Goal: Task Accomplishment & Management: Use online tool/utility

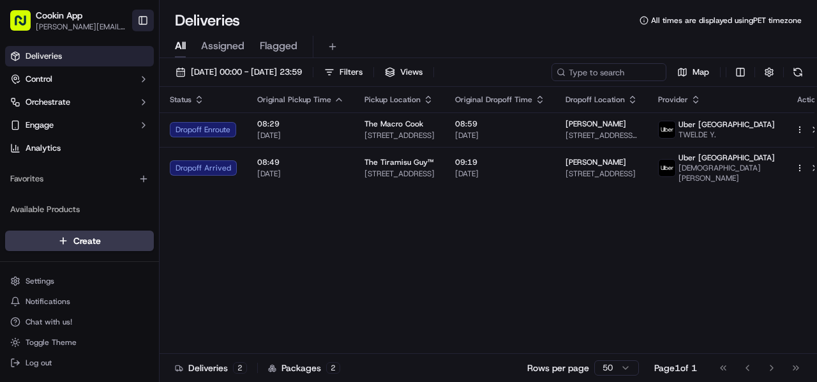
click at [140, 15] on button "Toggle Sidebar" at bounding box center [143, 21] width 22 height 22
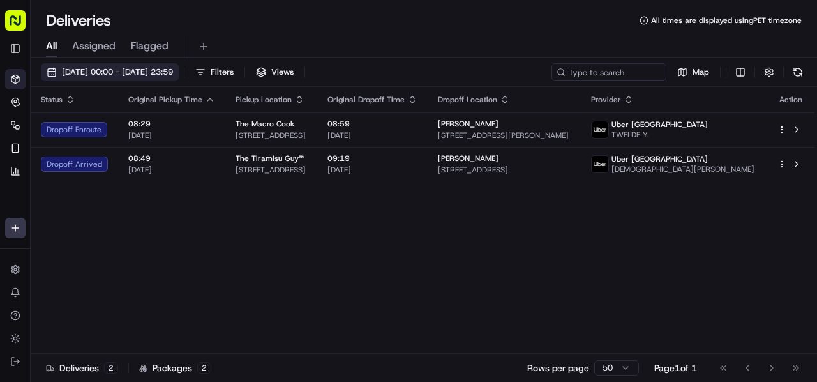
click at [94, 67] on span "16/09/2025 00:00 - 16/09/2025 23:59" at bounding box center [117, 71] width 111 height 11
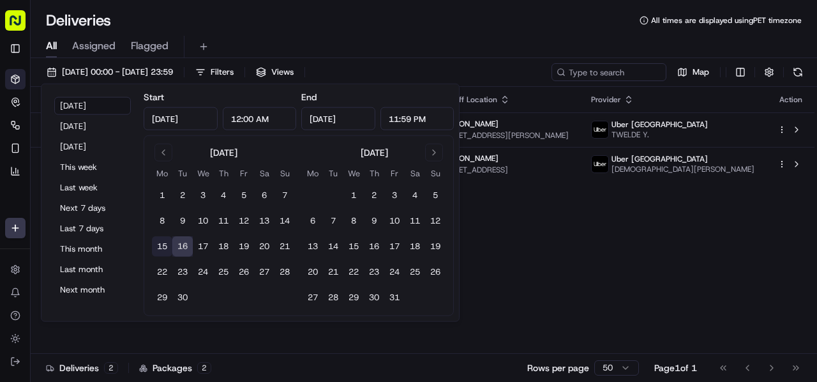
click at [160, 246] on button "15" at bounding box center [162, 246] width 20 height 20
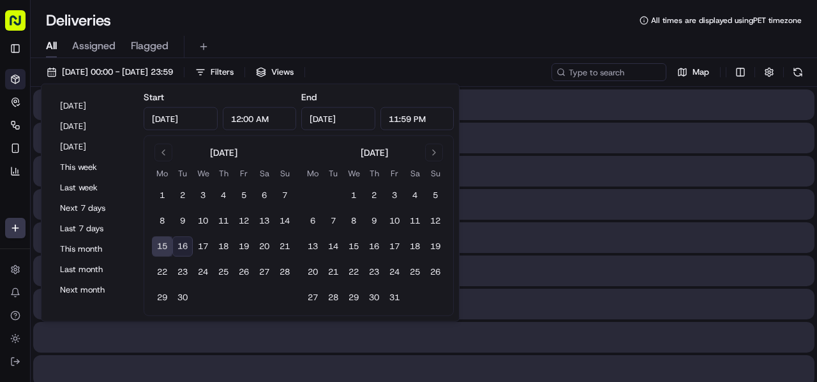
type input "Sep 15, 2025"
click at [160, 246] on button "15" at bounding box center [162, 246] width 20 height 20
click at [342, 33] on div "All Assigned Flagged" at bounding box center [424, 44] width 786 height 27
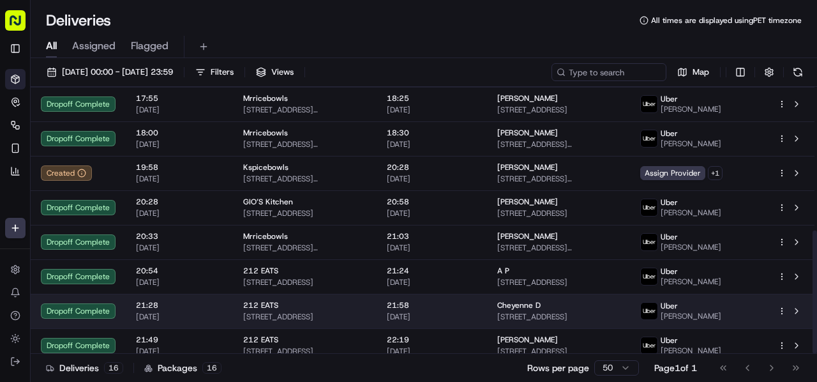
scroll to position [310, 0]
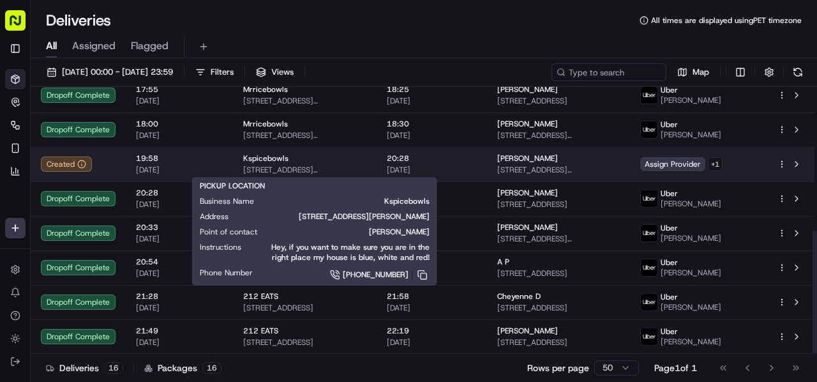
click at [366, 159] on div "Kspicebowls" at bounding box center [304, 158] width 123 height 10
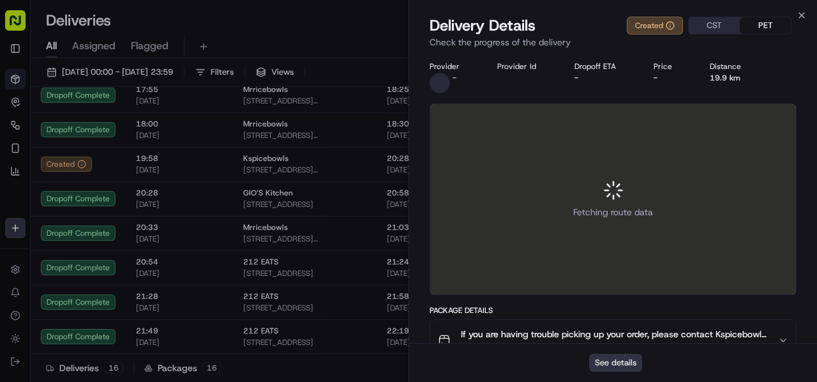
click at [623, 359] on button "See details" at bounding box center [615, 363] width 53 height 18
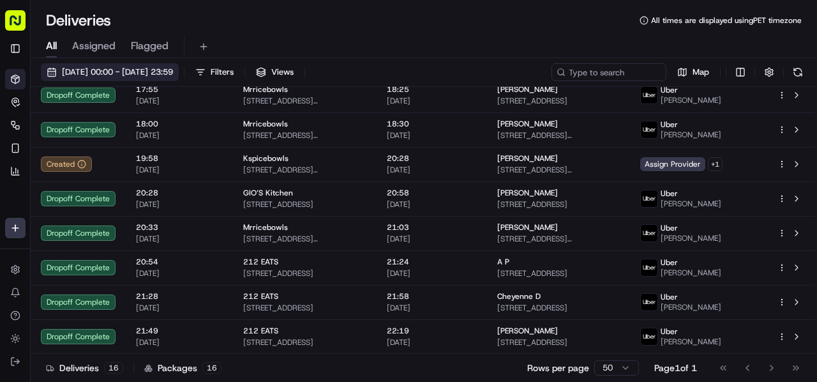
click at [105, 74] on span "15/09/2025 00:00 - 15/09/2025 23:59" at bounding box center [117, 71] width 111 height 11
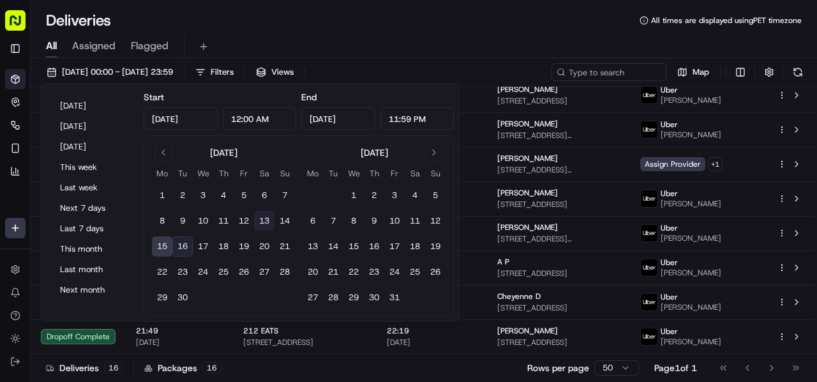
click at [262, 218] on button "13" at bounding box center [264, 221] width 20 height 20
type input "Sep 13, 2025"
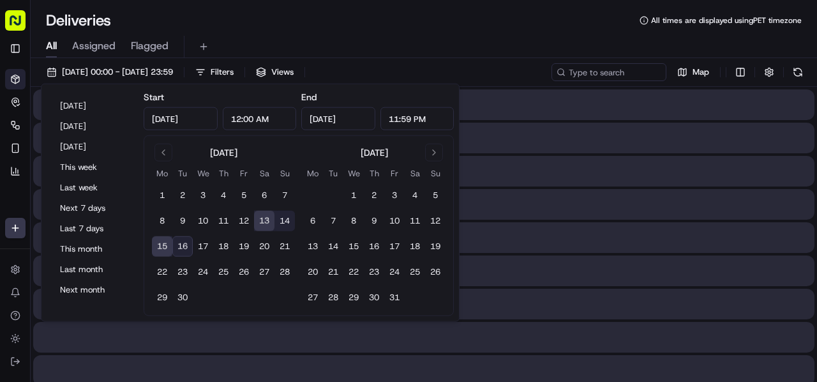
click at [262, 218] on button "13" at bounding box center [264, 221] width 20 height 20
type input "Sep 13, 2025"
click at [262, 218] on button "13" at bounding box center [264, 221] width 20 height 20
click at [305, 29] on div "Deliveries All times are displayed using PET timezone" at bounding box center [424, 20] width 786 height 20
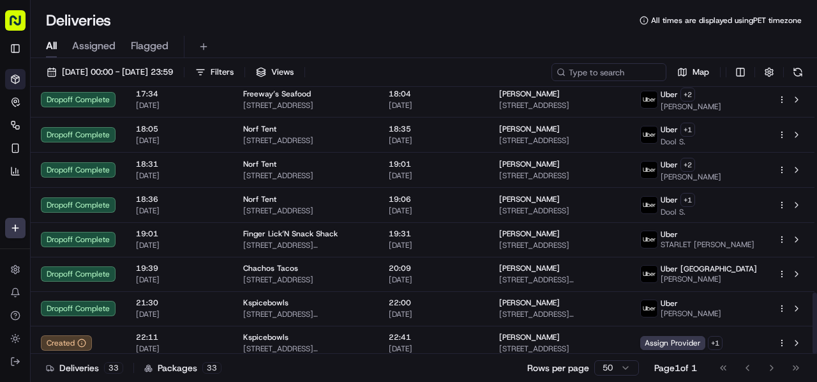
scroll to position [896, 0]
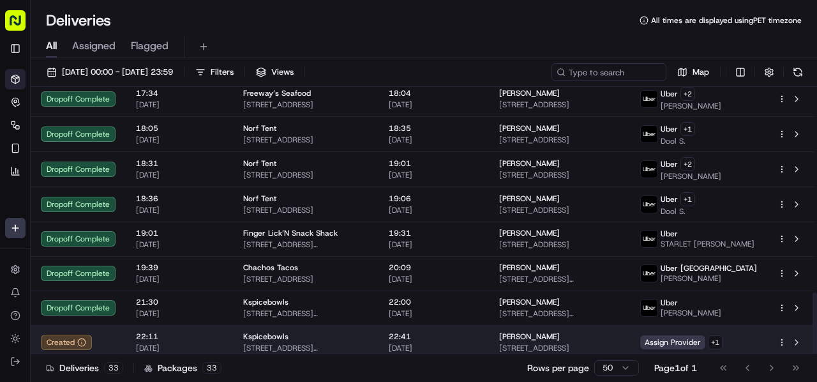
click at [416, 343] on span "13/09/2025" at bounding box center [434, 348] width 90 height 10
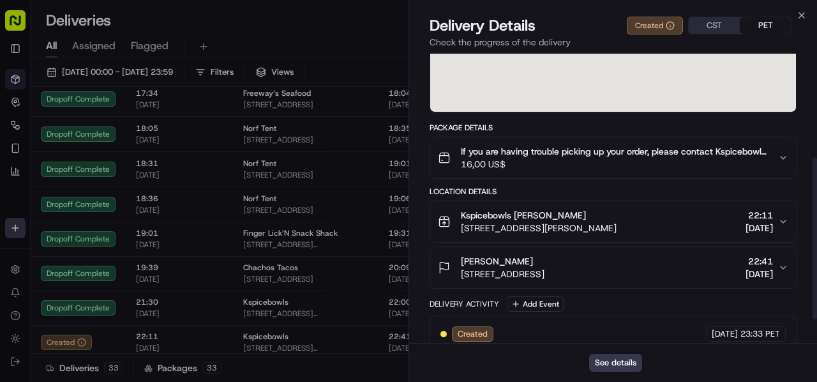
scroll to position [227, 0]
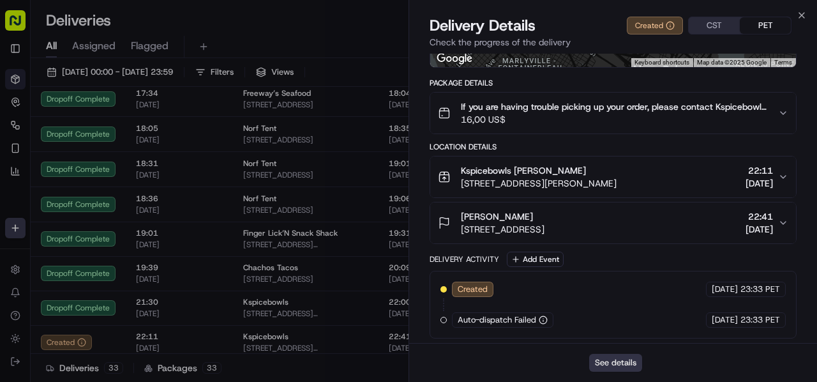
click at [630, 356] on button "See details" at bounding box center [615, 363] width 53 height 18
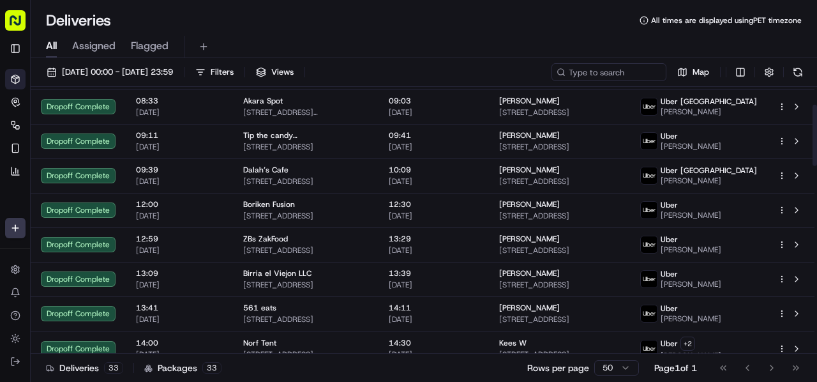
scroll to position [0, 0]
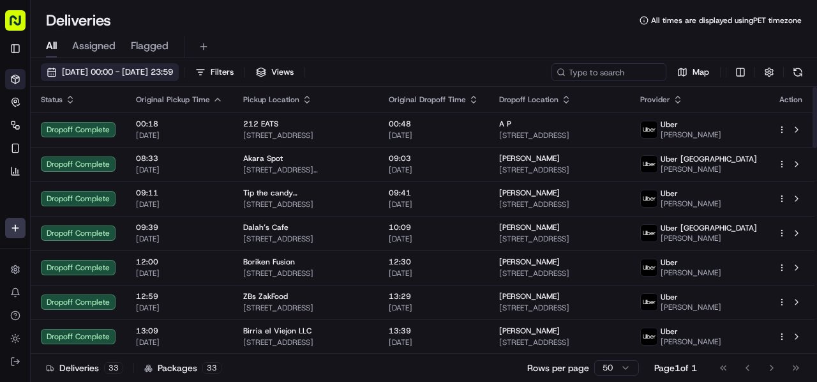
click at [103, 64] on button "13/09/2025 00:00 - 13/09/2025 23:59" at bounding box center [110, 72] width 138 height 18
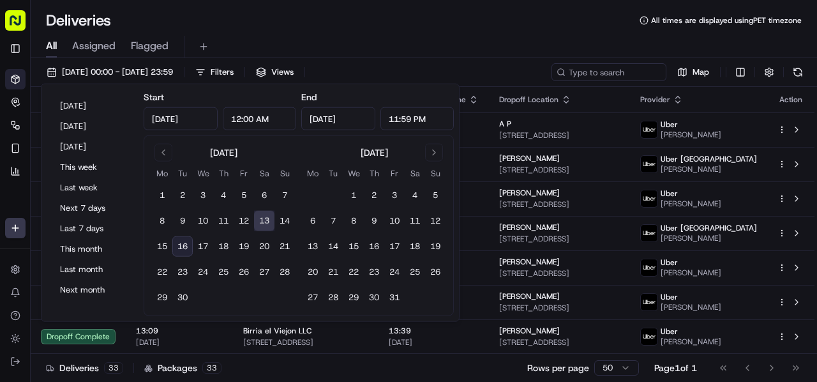
click at [176, 246] on button "16" at bounding box center [182, 246] width 20 height 20
type input "Sep 16, 2025"
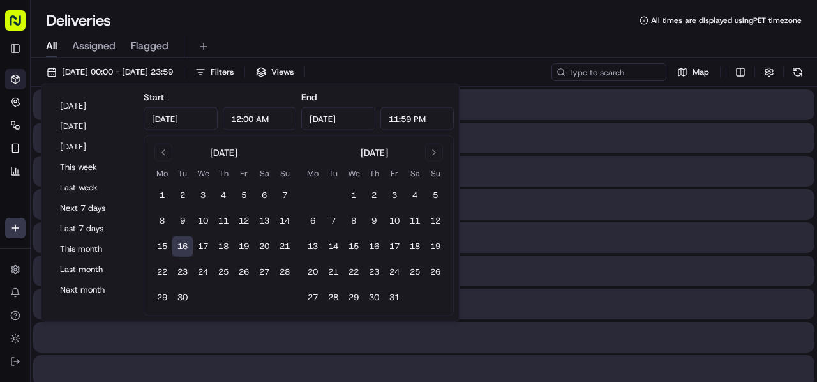
click at [176, 246] on button "16" at bounding box center [182, 246] width 20 height 20
click at [179, 245] on button "16" at bounding box center [182, 246] width 20 height 20
click at [345, 6] on div "Deliveries All times are displayed using PET timezone All Assigned Flagged 16/0…" at bounding box center [424, 191] width 786 height 382
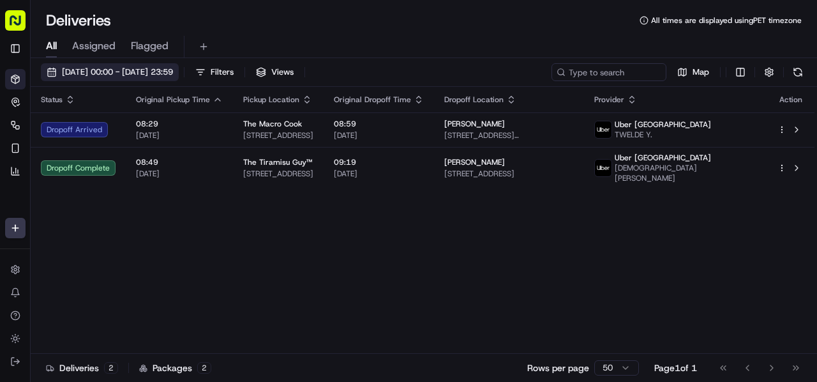
drag, startPoint x: 106, startPoint y: 69, endPoint x: 113, endPoint y: 82, distance: 15.1
click at [106, 69] on span "16/09/2025 00:00 - 16/09/2025 23:59" at bounding box center [117, 71] width 111 height 11
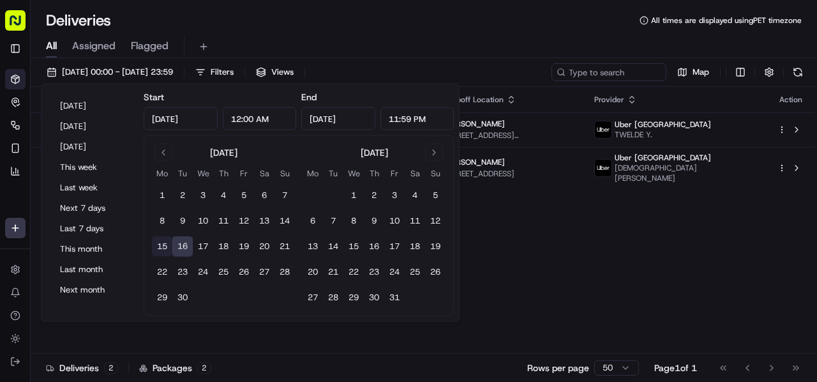
click at [162, 248] on button "15" at bounding box center [162, 246] width 20 height 20
type input "Sep 15, 2025"
click at [162, 248] on button "15" at bounding box center [162, 246] width 20 height 20
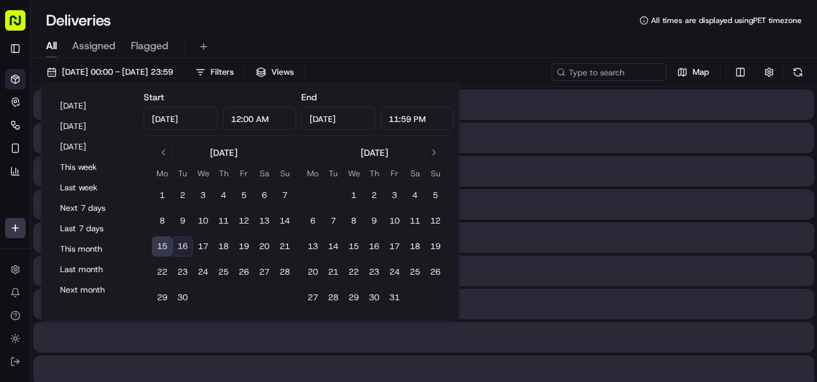
click at [162, 248] on button "15" at bounding box center [162, 246] width 20 height 20
click at [326, 1] on div "Deliveries All times are displayed using PET timezone All Assigned Flagged 15/0…" at bounding box center [424, 191] width 786 height 382
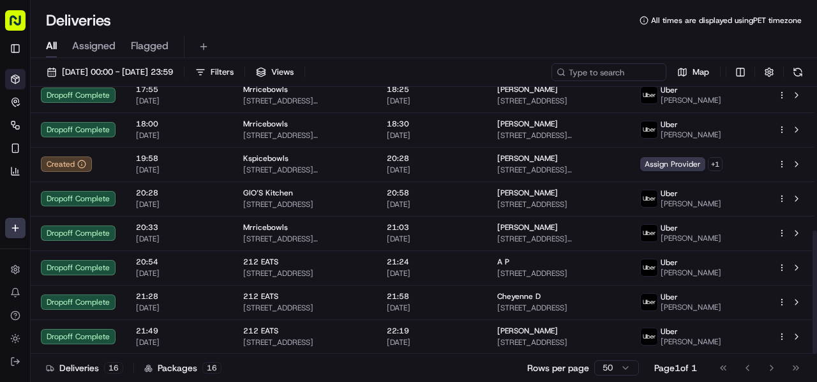
scroll to position [246, 0]
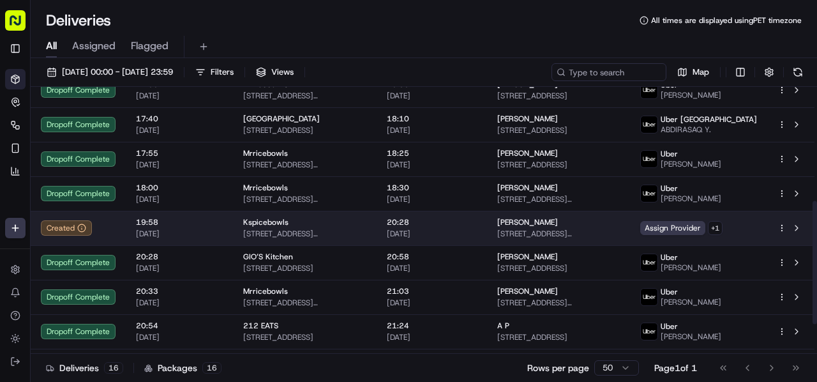
click at [346, 236] on span "2165 N Tonti St, New Orleans, LA 70119, USA" at bounding box center [304, 234] width 123 height 10
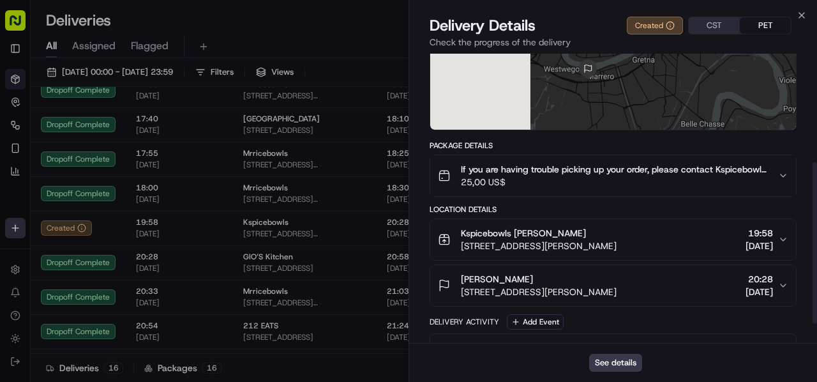
scroll to position [227, 0]
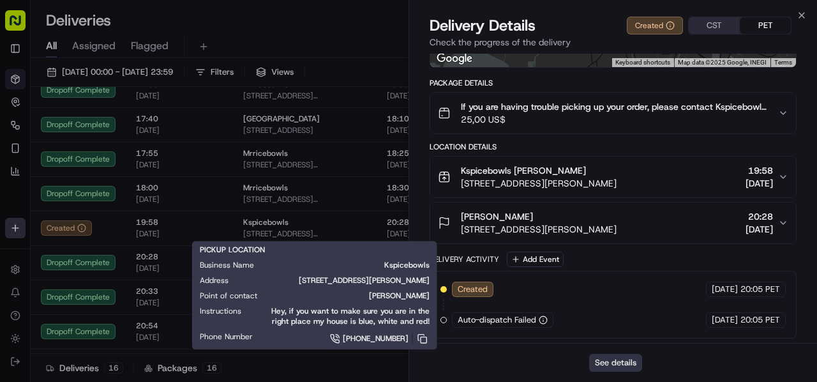
click at [622, 364] on button "See details" at bounding box center [615, 363] width 53 height 18
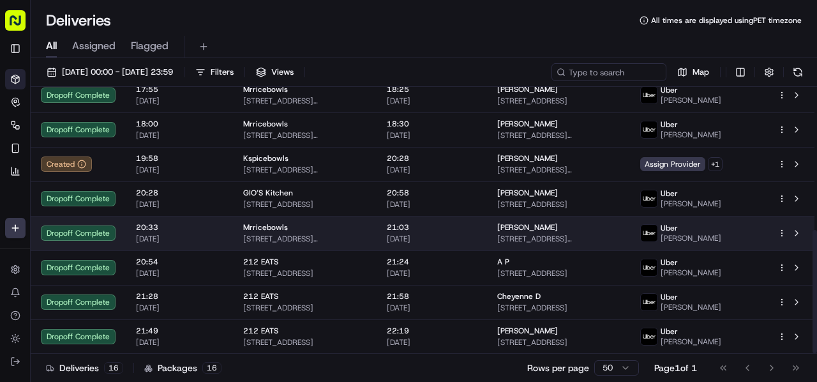
scroll to position [0, 0]
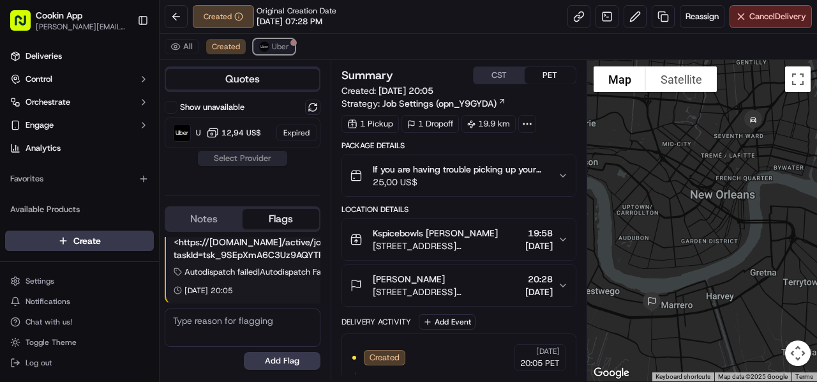
click at [285, 48] on span "Uber" at bounding box center [280, 46] width 17 height 10
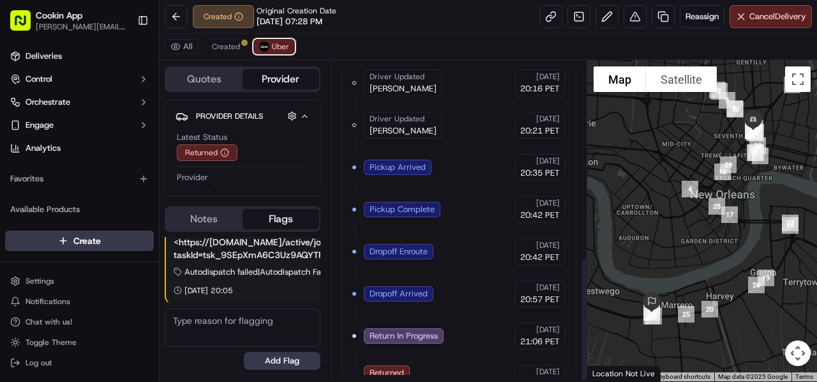
scroll to position [504, 0]
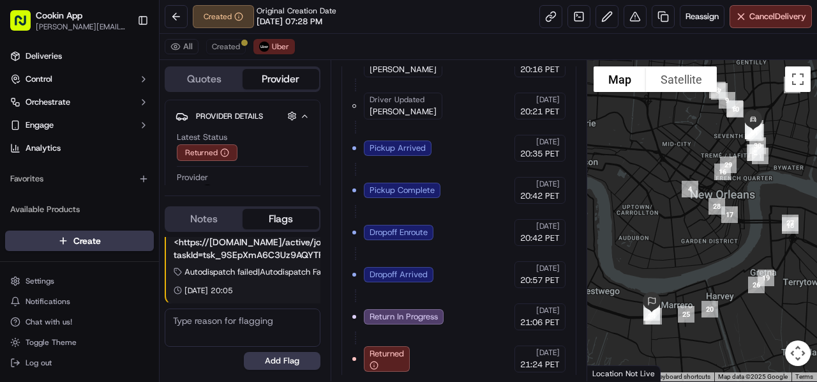
click at [409, 312] on span "Return In Progress" at bounding box center [404, 316] width 68 height 11
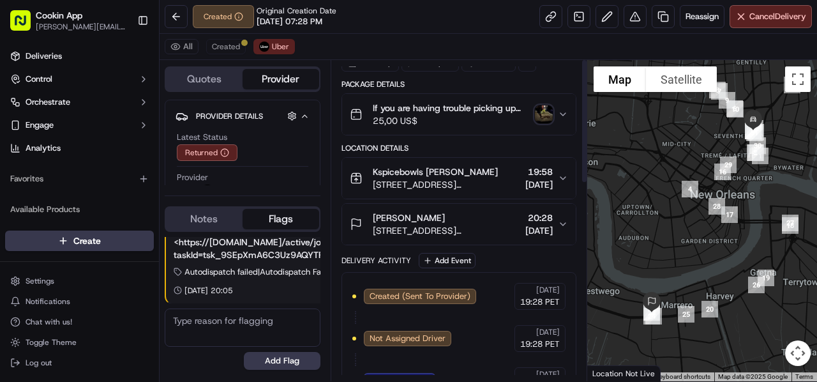
scroll to position [0, 0]
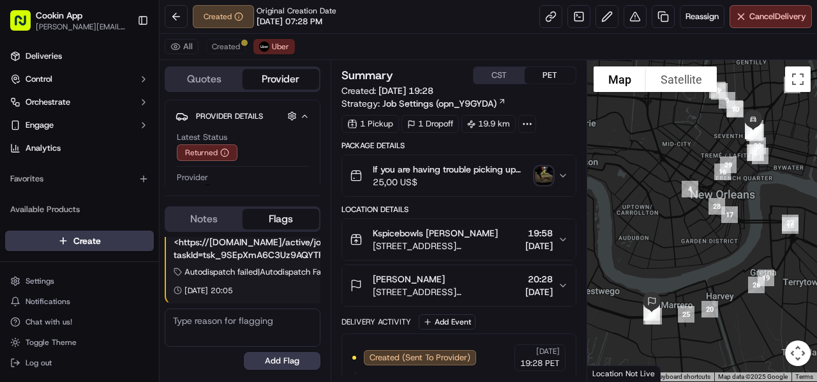
click at [540, 174] on img "button" at bounding box center [544, 176] width 18 height 18
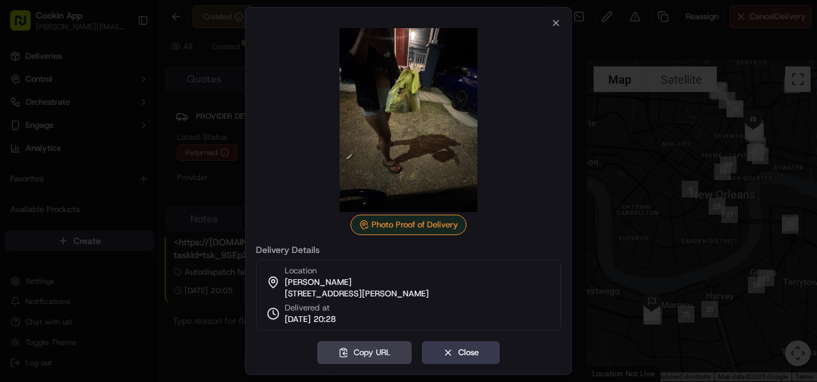
click at [402, 288] on span "554 Ames Blvd, Marrero, LA 70072, USA" at bounding box center [357, 293] width 144 height 11
copy div "554 Ames Blvd, Marrero, LA 70072, USA"
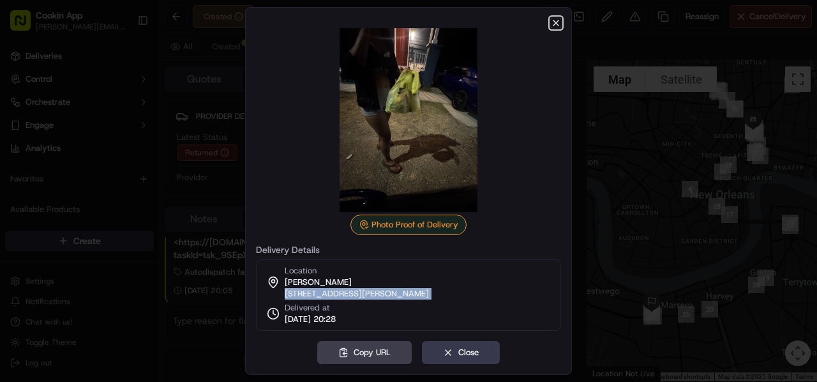
click at [555, 21] on icon "button" at bounding box center [556, 23] width 10 height 10
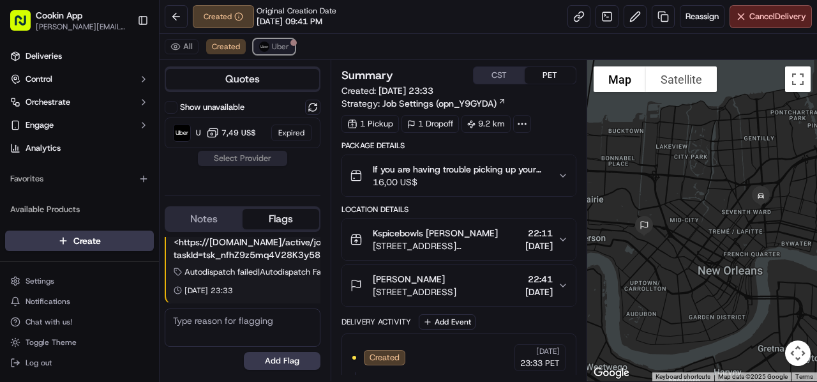
click at [274, 45] on span "Uber" at bounding box center [280, 46] width 17 height 10
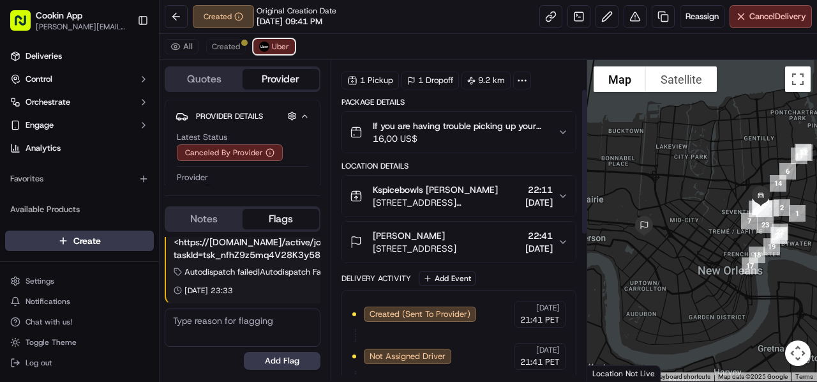
scroll to position [64, 0]
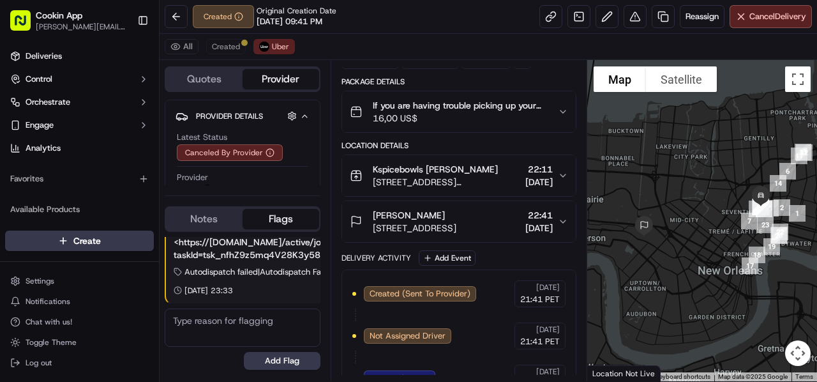
click at [423, 224] on span "8925 Colapissa St, New Orleans, LA 70118, USA" at bounding box center [415, 227] width 84 height 13
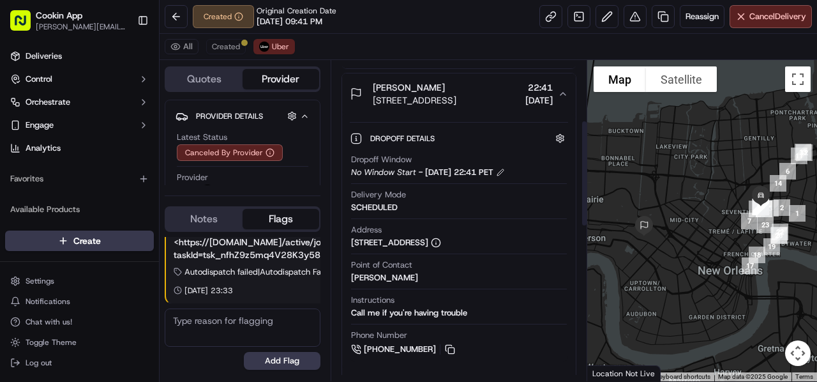
scroll to position [128, 0]
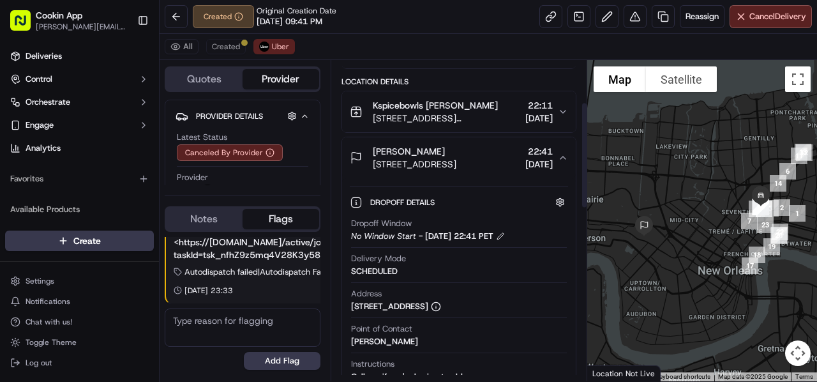
click at [461, 174] on button "Liya M 8925 Colapissa St, New Orleans, LA 70118, USA 22:41 13/09/2025" at bounding box center [459, 157] width 234 height 41
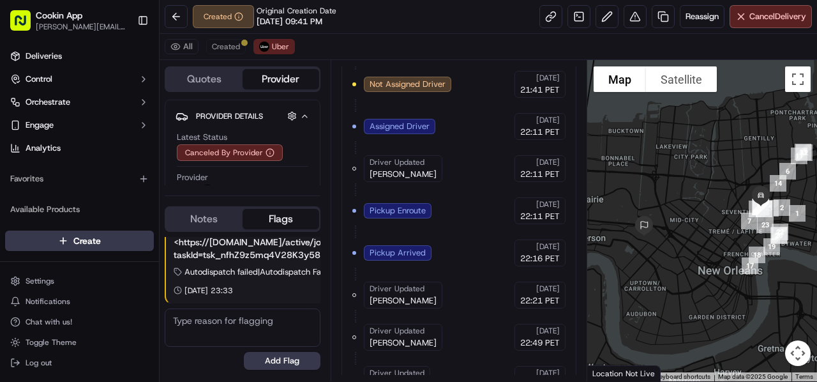
scroll to position [379, 0]
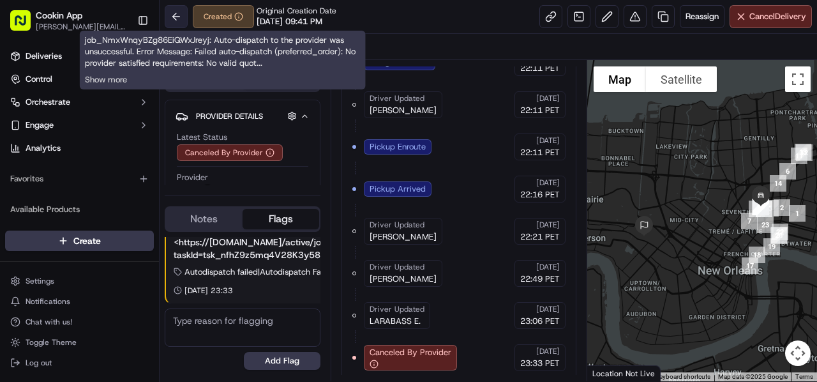
click at [181, 20] on button at bounding box center [176, 16] width 23 height 23
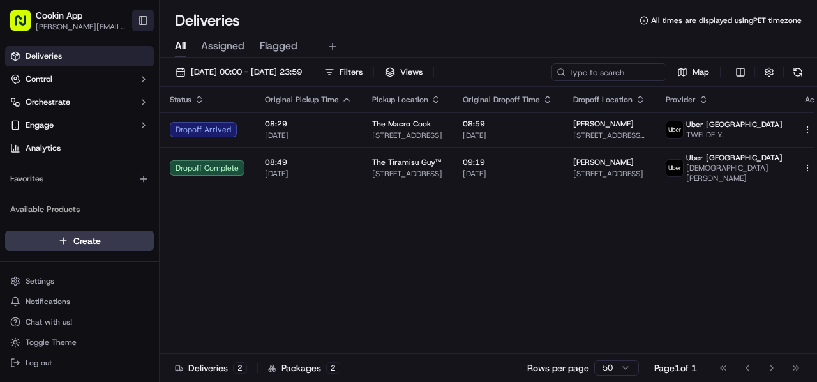
click at [139, 16] on button "Toggle Sidebar" at bounding box center [143, 21] width 22 height 22
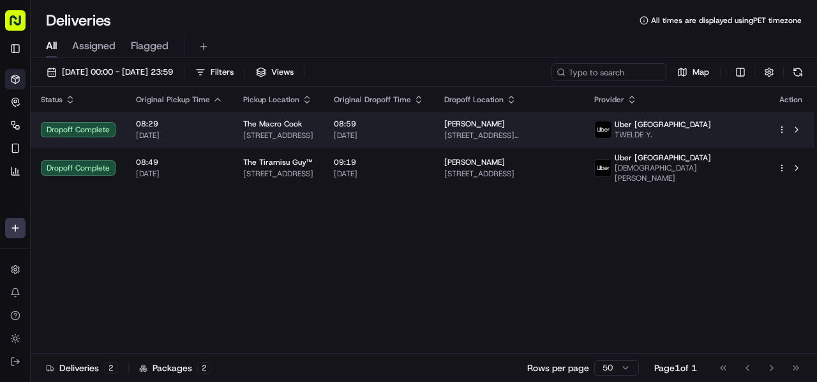
click at [292, 130] on span "36 Lisgar St 1715 e, Toronto, ON M6J, Canada" at bounding box center [278, 135] width 70 height 10
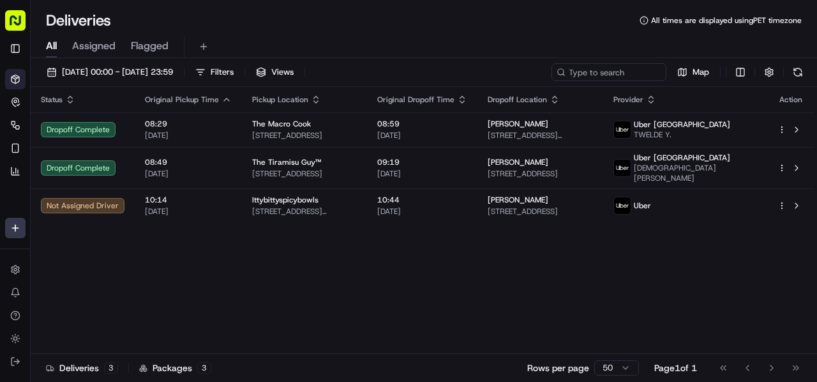
click at [467, 96] on icon "button" at bounding box center [462, 99] width 10 height 10
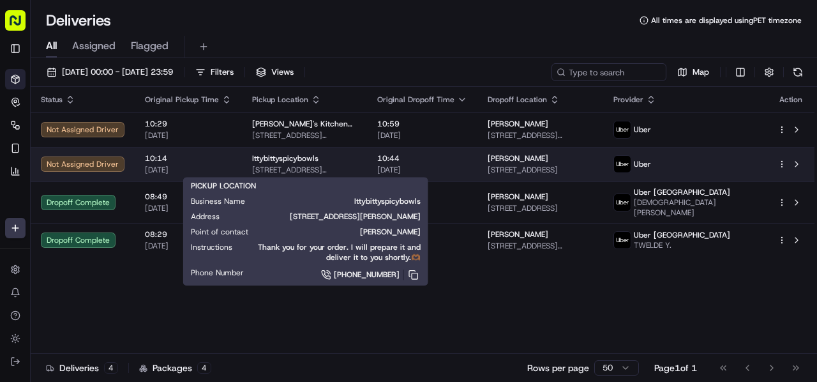
click at [346, 162] on div "Ittybittyspicybowls" at bounding box center [304, 158] width 105 height 10
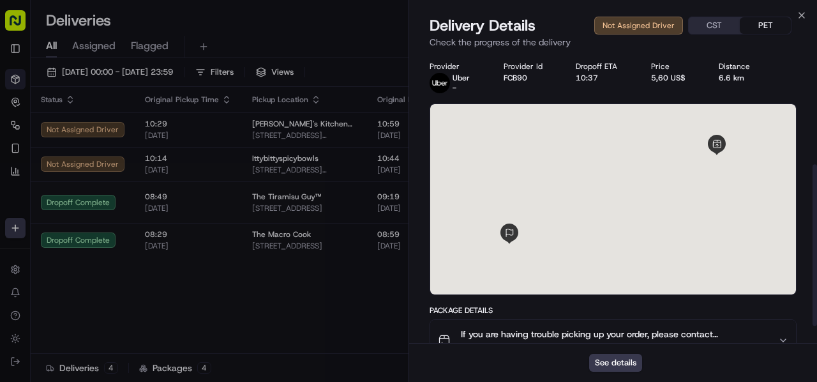
scroll to position [227, 0]
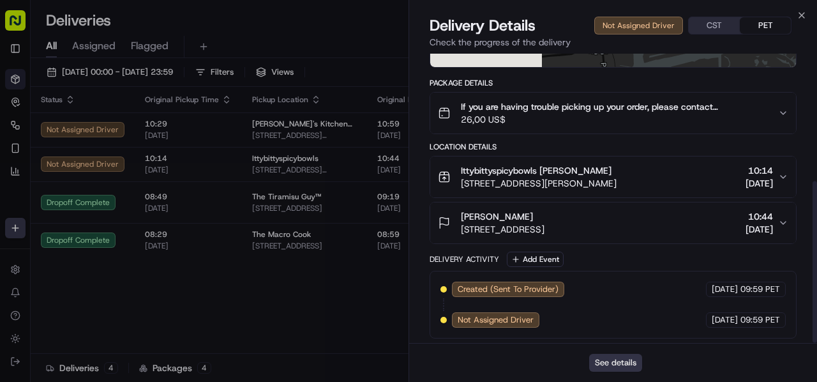
click at [613, 357] on button "See details" at bounding box center [615, 363] width 53 height 18
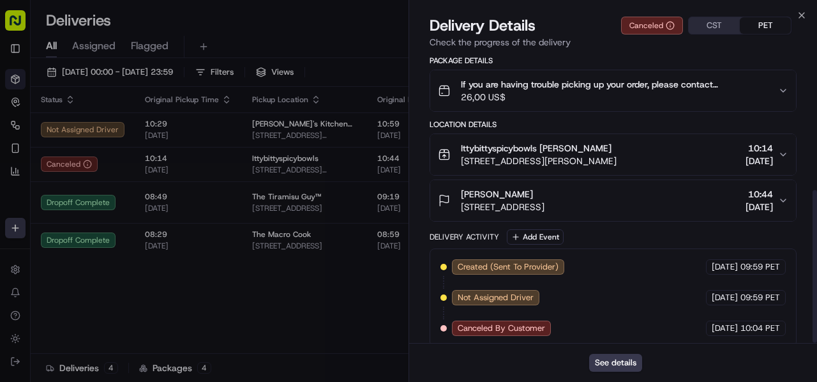
scroll to position [258, 0]
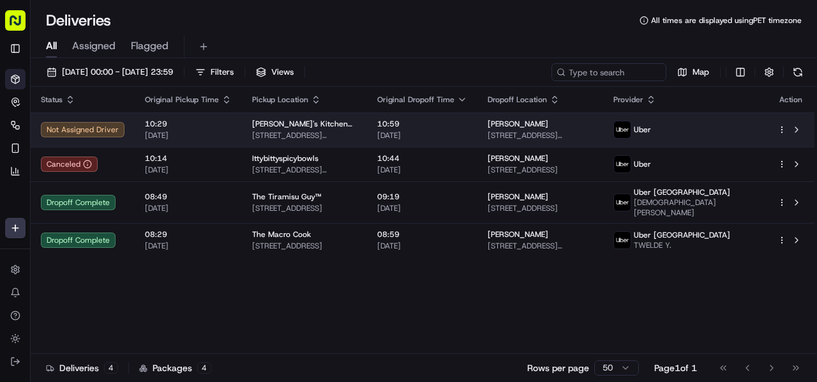
click at [386, 114] on td "10:59 16/09/2025" at bounding box center [422, 129] width 110 height 34
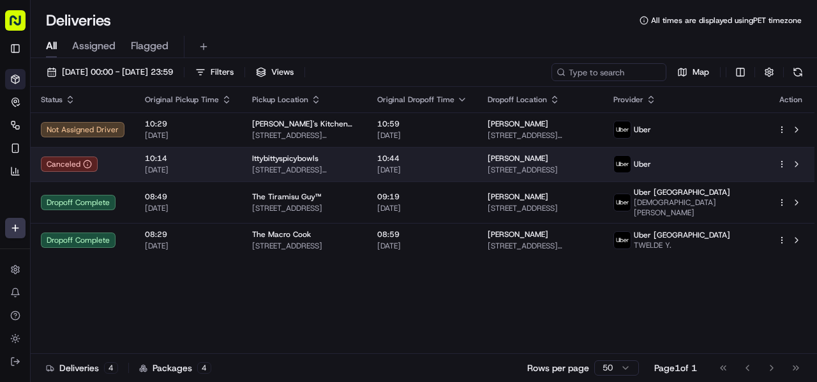
click at [303, 171] on span "14722 Peltier Dr, New Orleans, LA 70129, USA" at bounding box center [304, 170] width 105 height 10
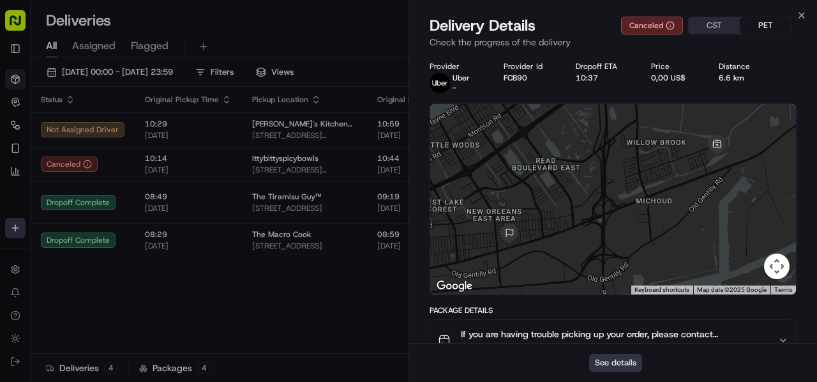
click at [596, 359] on button "See details" at bounding box center [615, 363] width 53 height 18
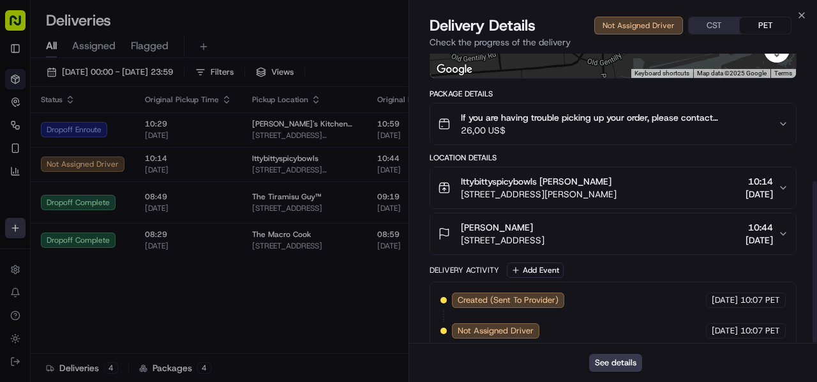
scroll to position [227, 0]
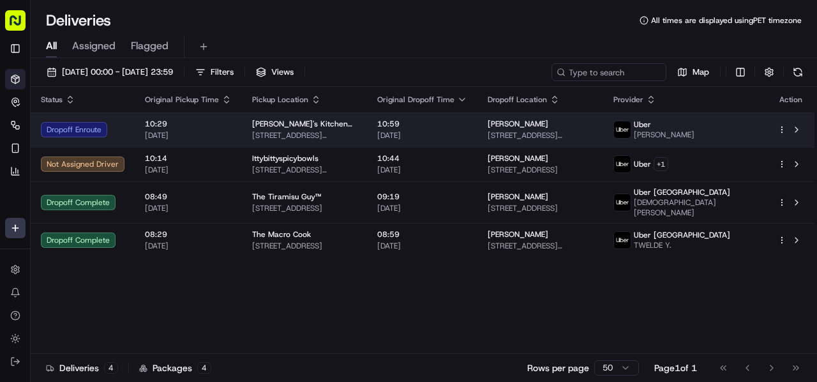
click at [282, 141] on td "Melissa's Kitchen LLC 2624 Kimball Terrace, Norfolk, VA 23504, USA" at bounding box center [304, 129] width 125 height 34
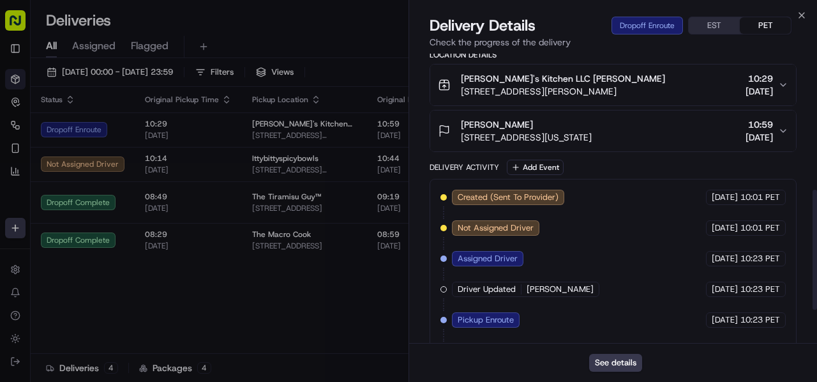
scroll to position [409, 0]
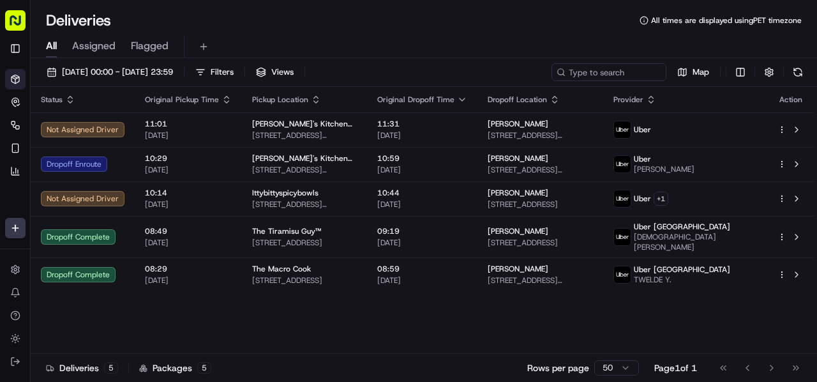
click at [342, 27] on div "Deliveries All times are displayed using PET timezone" at bounding box center [424, 20] width 786 height 20
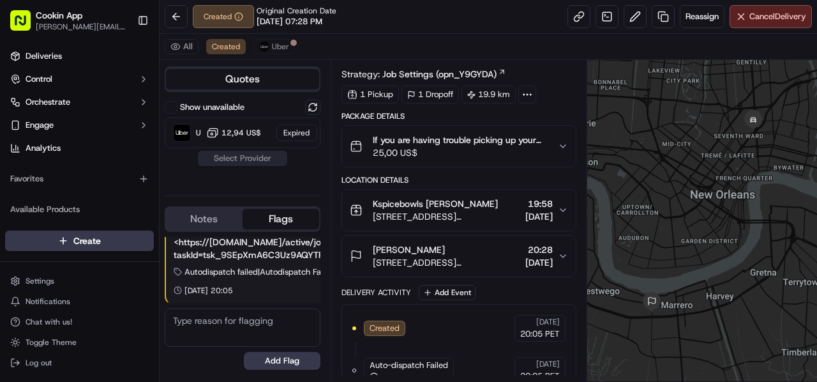
scroll to position [46, 0]
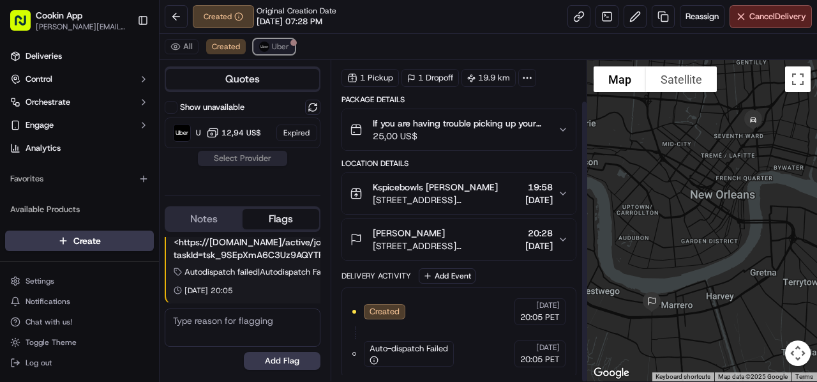
click at [282, 45] on span "Uber" at bounding box center [280, 46] width 17 height 10
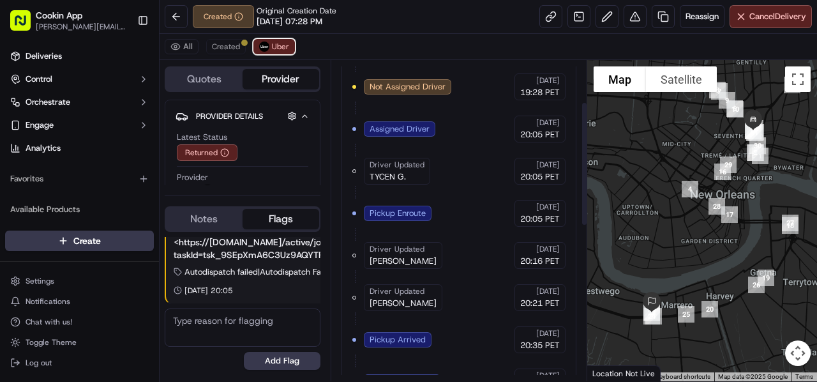
scroll to position [57, 0]
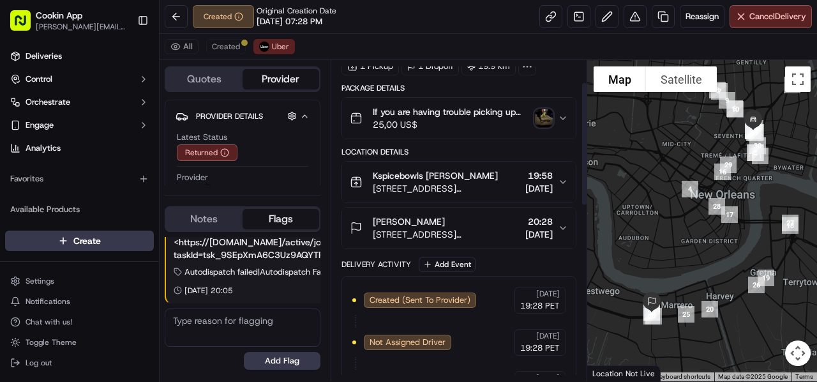
click at [429, 215] on span "[PERSON_NAME]" at bounding box center [409, 221] width 72 height 13
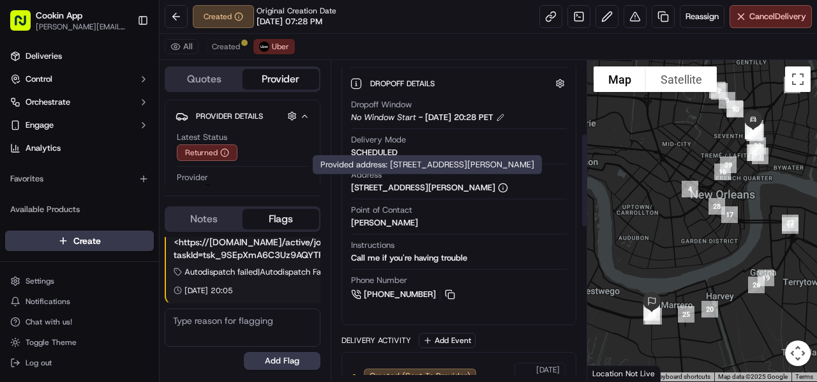
scroll to position [249, 0]
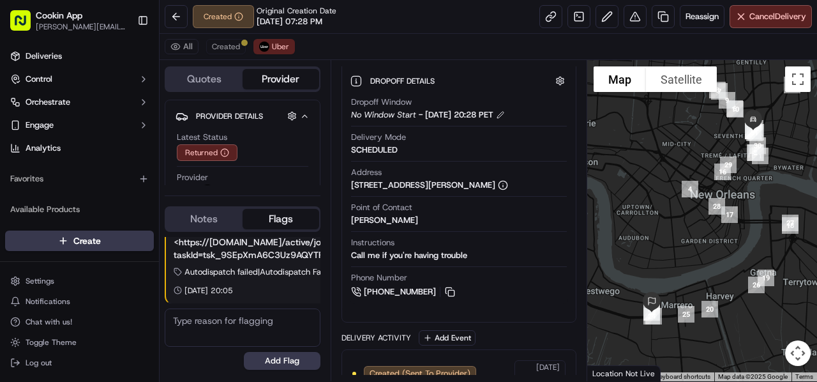
drag, startPoint x: 449, startPoint y: 285, endPoint x: 305, endPoint y: 100, distance: 233.8
click at [449, 285] on button at bounding box center [450, 292] width 14 height 14
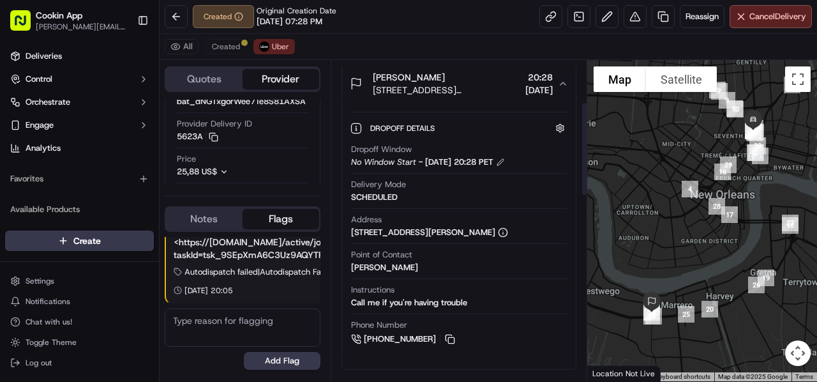
scroll to position [130, 0]
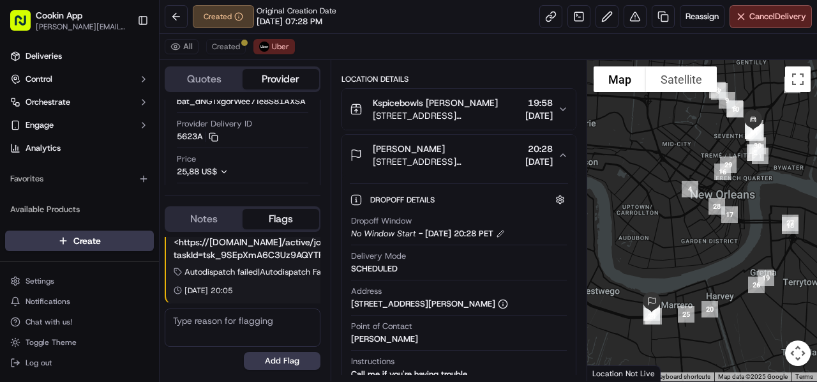
click at [440, 115] on span "[STREET_ADDRESS][PERSON_NAME]" at bounding box center [446, 115] width 147 height 13
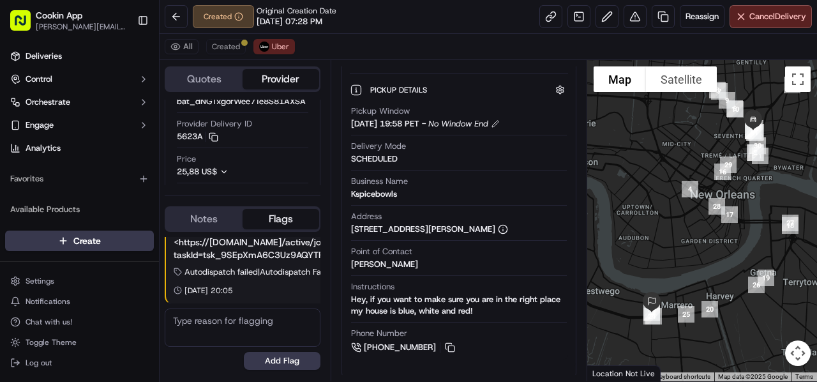
scroll to position [66, 0]
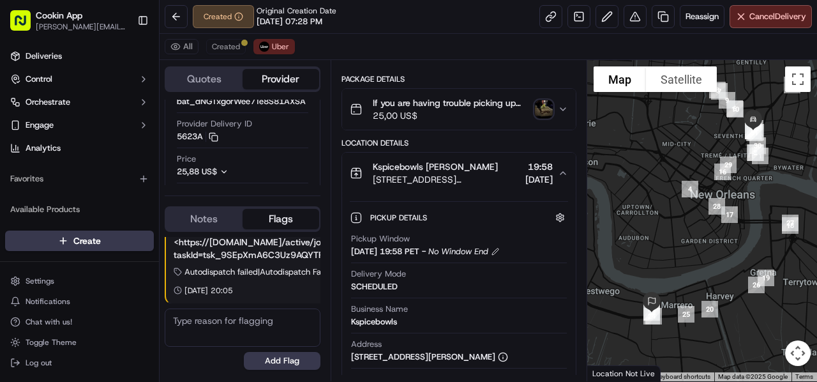
click at [446, 179] on span "[STREET_ADDRESS][PERSON_NAME]" at bounding box center [446, 179] width 147 height 13
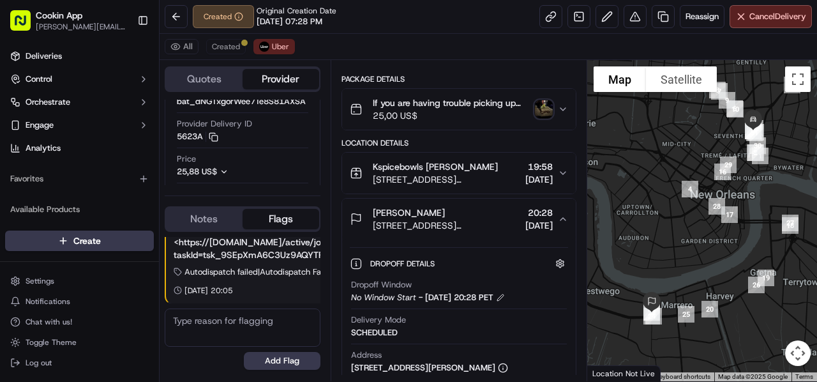
click at [446, 179] on span "[STREET_ADDRESS][PERSON_NAME]" at bounding box center [446, 179] width 147 height 13
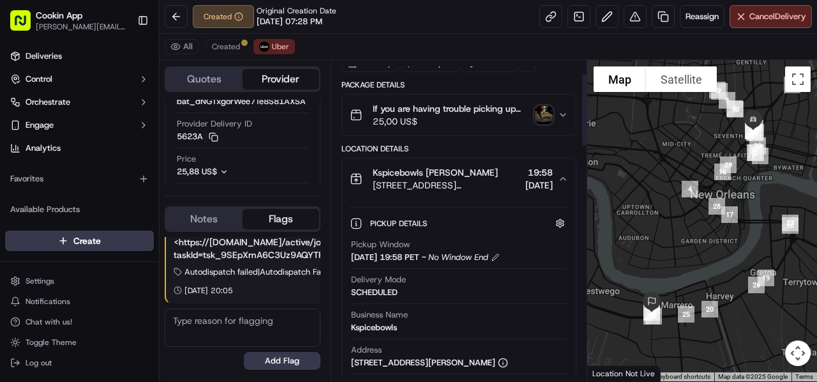
scroll to position [0, 0]
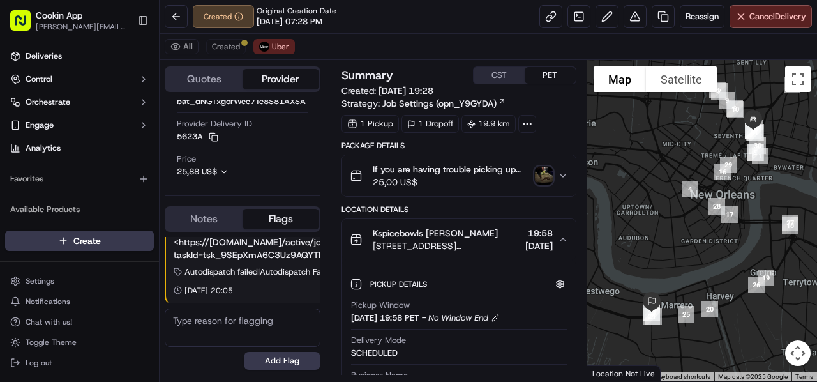
click at [541, 173] on img "button" at bounding box center [544, 176] width 18 height 18
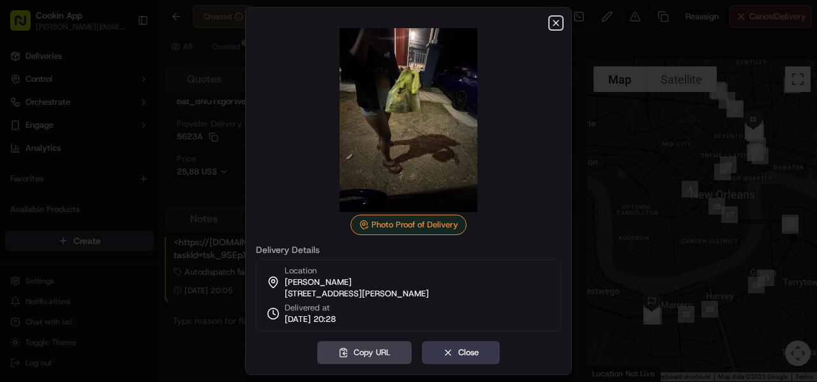
click at [552, 21] on icon "button" at bounding box center [556, 23] width 10 height 10
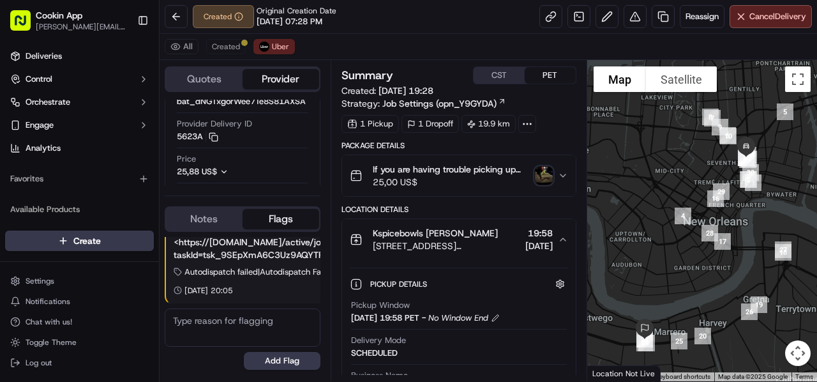
drag, startPoint x: 754, startPoint y: 185, endPoint x: 747, endPoint y: 214, distance: 30.2
click at [747, 214] on div at bounding box center [702, 220] width 230 height 321
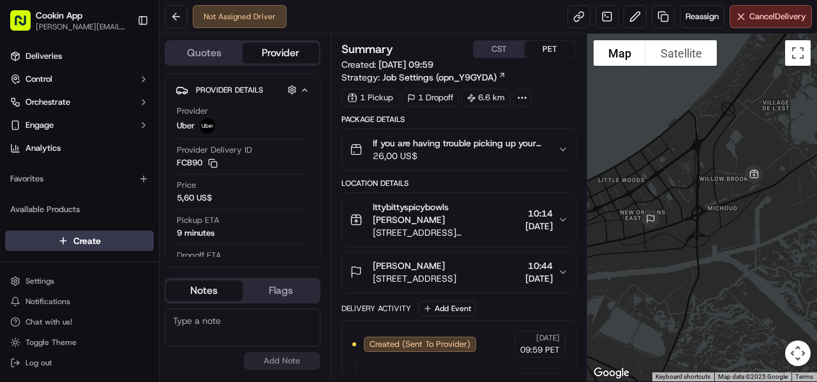
click at [781, 29] on div "Not Assigned Driver Reassign Cancel Delivery" at bounding box center [488, 17] width 657 height 34
click at [758, 19] on span "Cancel Delivery" at bounding box center [777, 16] width 57 height 11
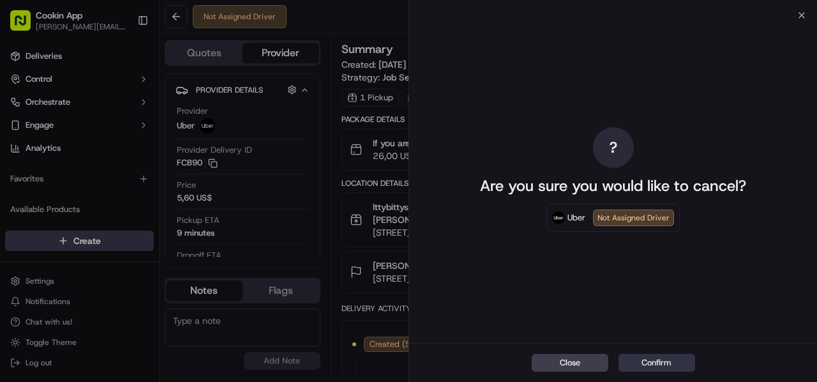
click at [663, 361] on button "Confirm" at bounding box center [657, 363] width 77 height 18
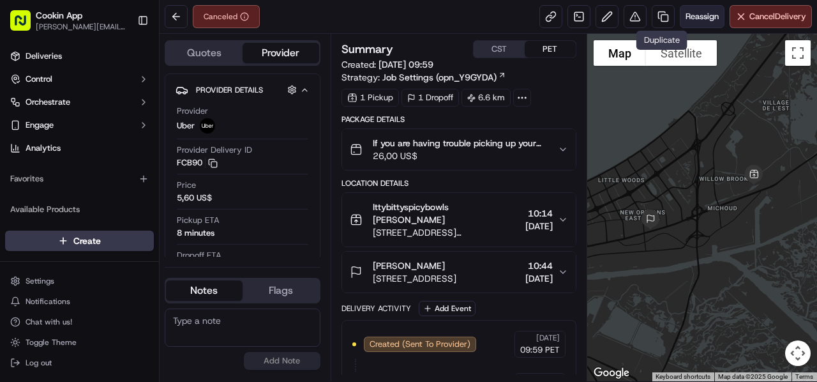
click at [686, 16] on span "Reassign" at bounding box center [702, 16] width 33 height 11
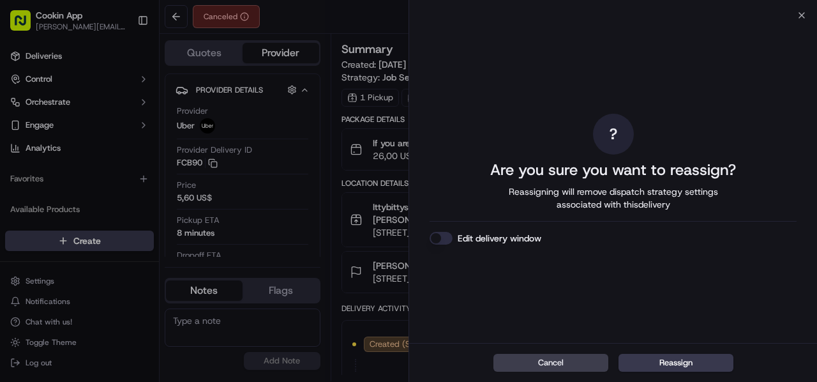
click at [443, 237] on button "Edit delivery window" at bounding box center [441, 238] width 23 height 13
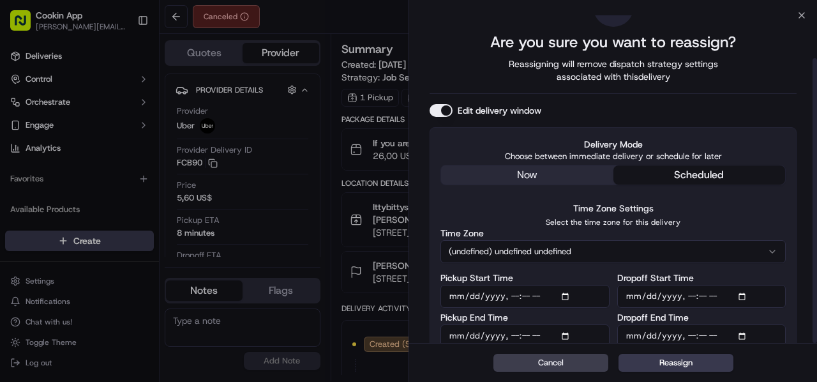
scroll to position [49, 0]
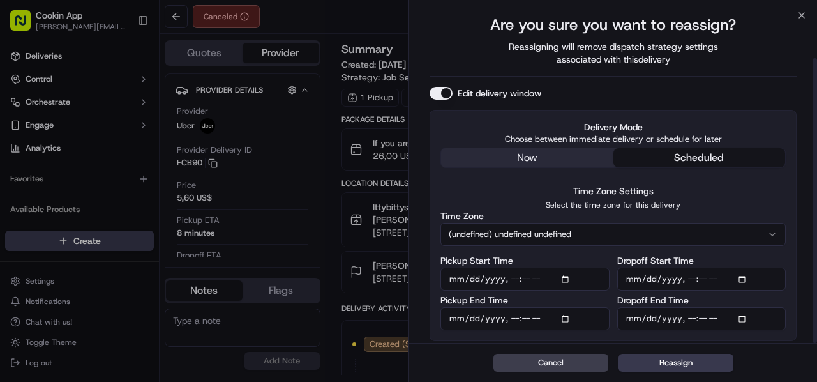
click at [551, 275] on input "Pickup Start Time" at bounding box center [524, 278] width 169 height 23
click at [703, 89] on div "Edit delivery window" at bounding box center [613, 93] width 367 height 13
click at [555, 276] on input "Pickup Start Time" at bounding box center [524, 278] width 169 height 23
click at [548, 279] on input "Pickup Start Time" at bounding box center [524, 278] width 169 height 23
type input "[DATE]T17:20"
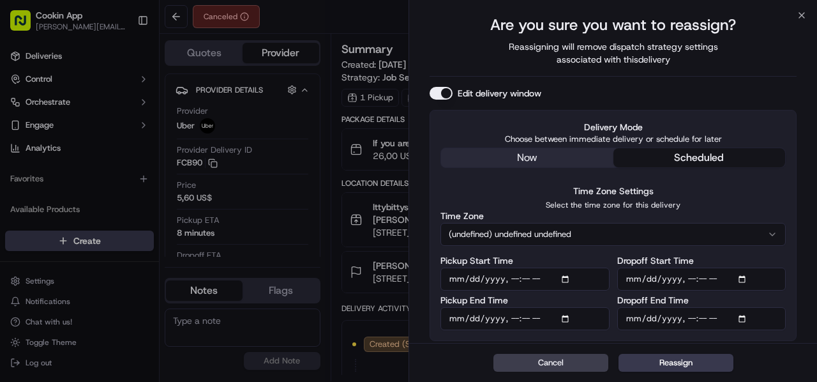
click at [684, 97] on div "Edit delivery window" at bounding box center [613, 93] width 367 height 13
click at [727, 316] on input "Dropoff End Time" at bounding box center [701, 318] width 169 height 23
type input "[DATE]T17:45"
click at [764, 110] on div "Delivery Mode Choose between immediate delivery or schedule for later now sched…" at bounding box center [613, 225] width 367 height 231
click at [691, 368] on button "Reassign" at bounding box center [676, 363] width 115 height 18
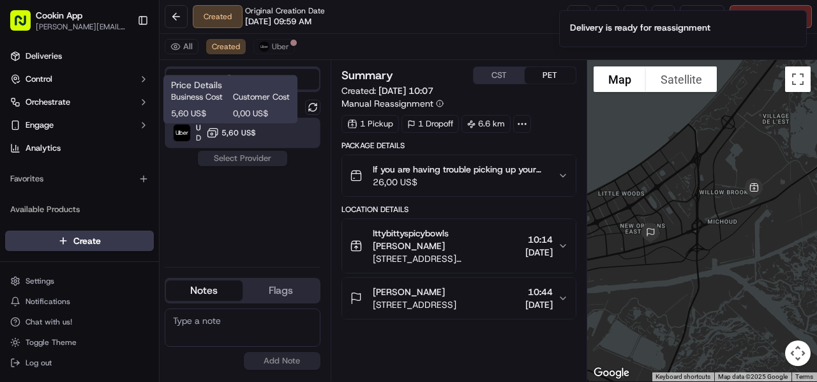
click at [234, 133] on span "5,60 US$" at bounding box center [238, 133] width 34 height 10
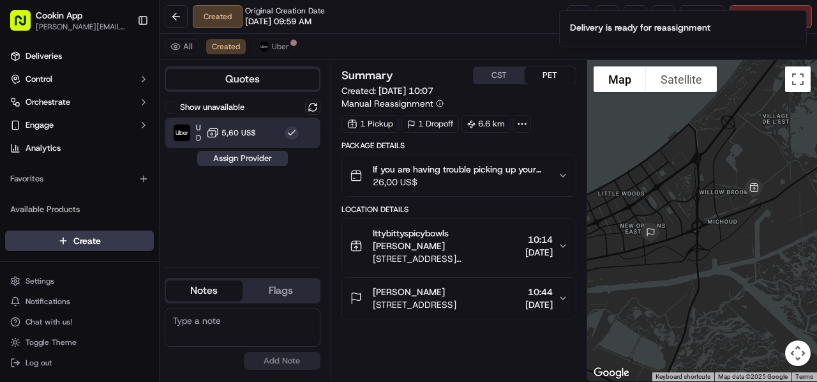
click at [236, 160] on button "Assign Provider" at bounding box center [242, 158] width 91 height 15
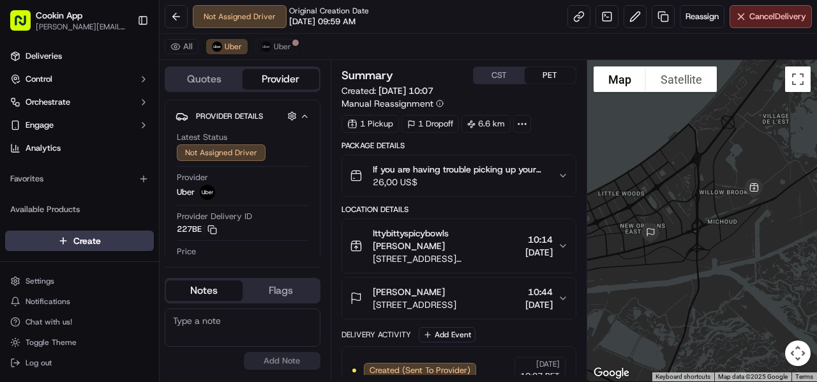
click at [456, 248] on span "Ittybittyspicybowls [PERSON_NAME]" at bounding box center [446, 240] width 147 height 26
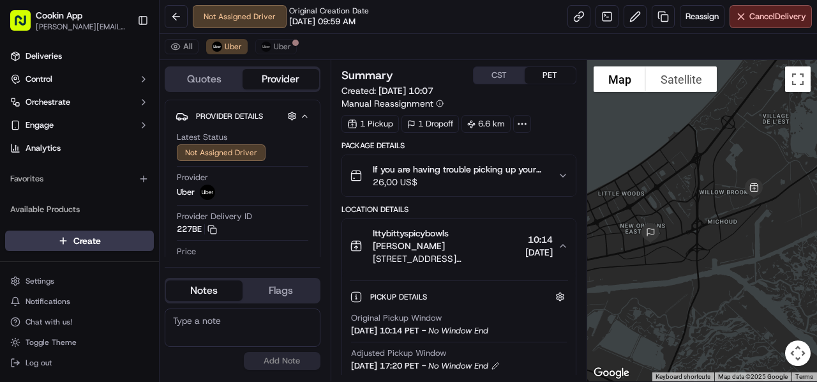
click at [456, 248] on span "Ittybittyspicybowls [PERSON_NAME]" at bounding box center [446, 240] width 147 height 26
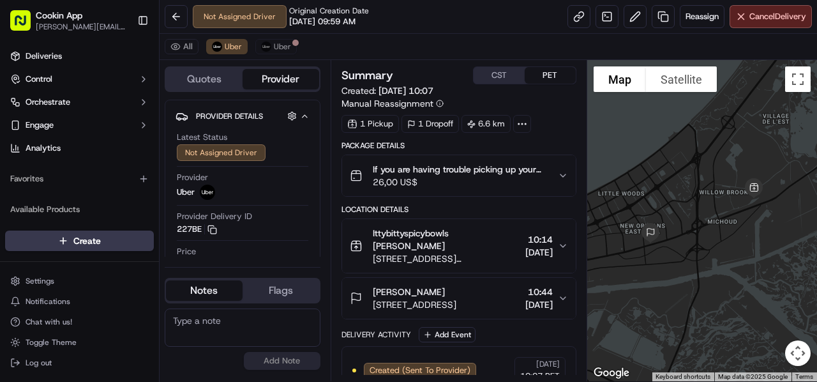
click at [456, 248] on span "Ittybittyspicybowls [PERSON_NAME]" at bounding box center [446, 240] width 147 height 26
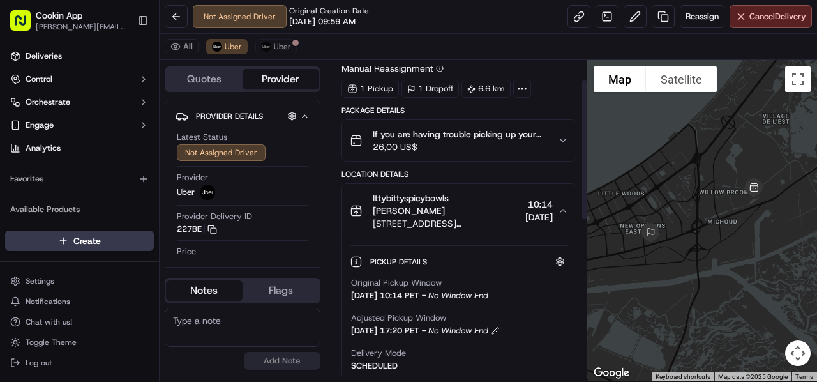
scroll to position [64, 0]
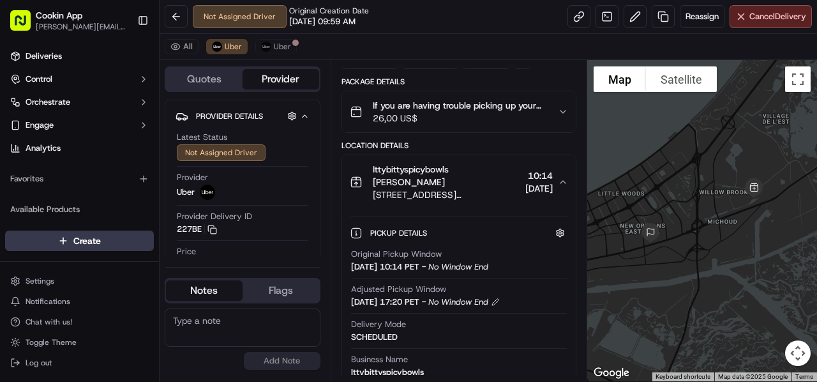
click at [472, 195] on span "[STREET_ADDRESS][PERSON_NAME]" at bounding box center [446, 194] width 147 height 13
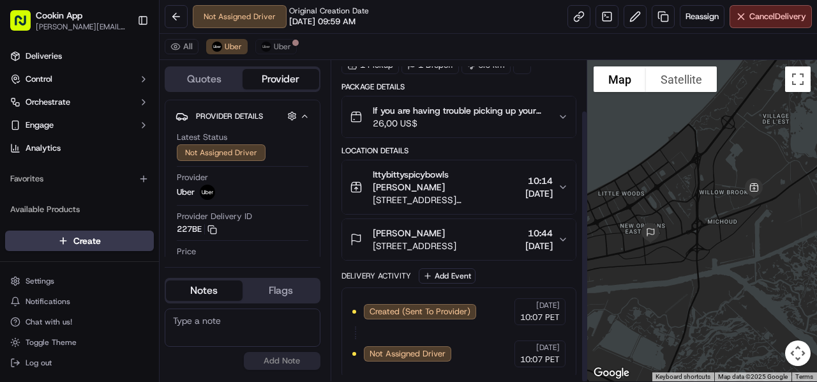
click at [456, 229] on div "[PERSON_NAME]" at bounding box center [415, 233] width 84 height 13
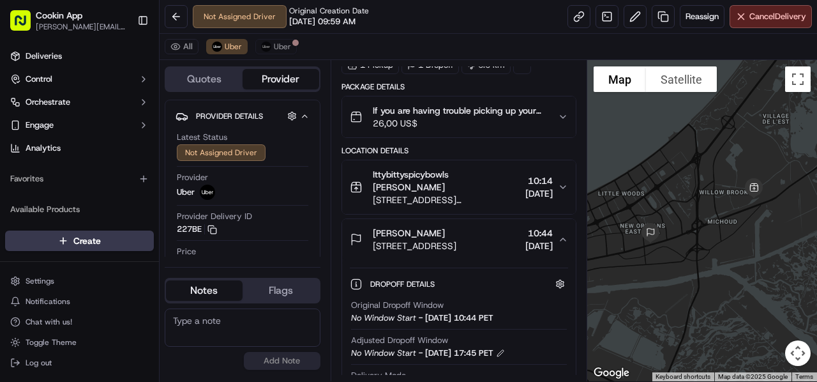
scroll to position [123, 0]
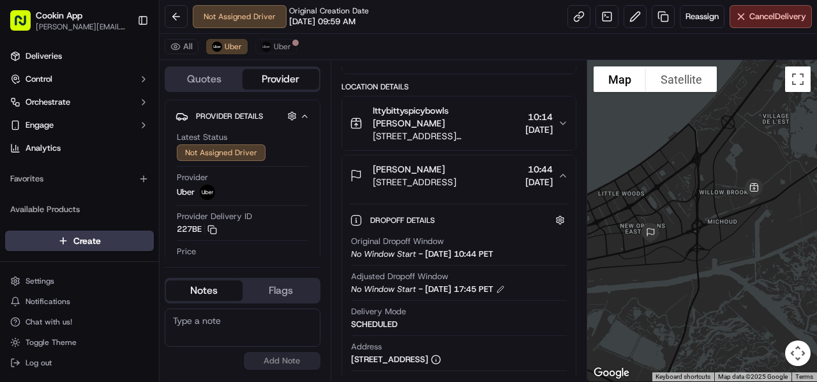
click at [456, 183] on span "[STREET_ADDRESS]" at bounding box center [415, 182] width 84 height 13
